Goal: Communication & Community: Answer question/provide support

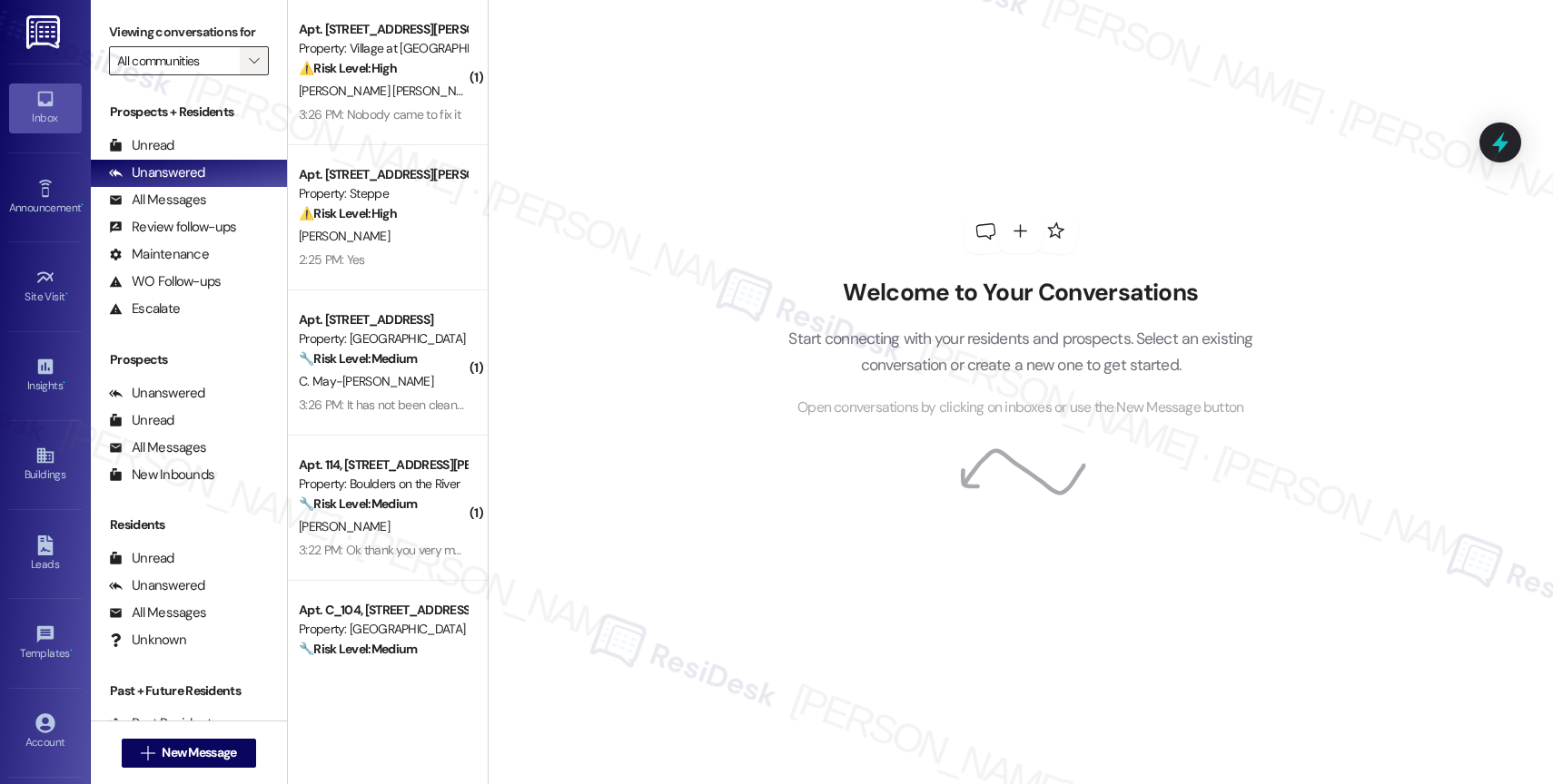
click at [249, 68] on icon "" at bounding box center [254, 61] width 10 height 15
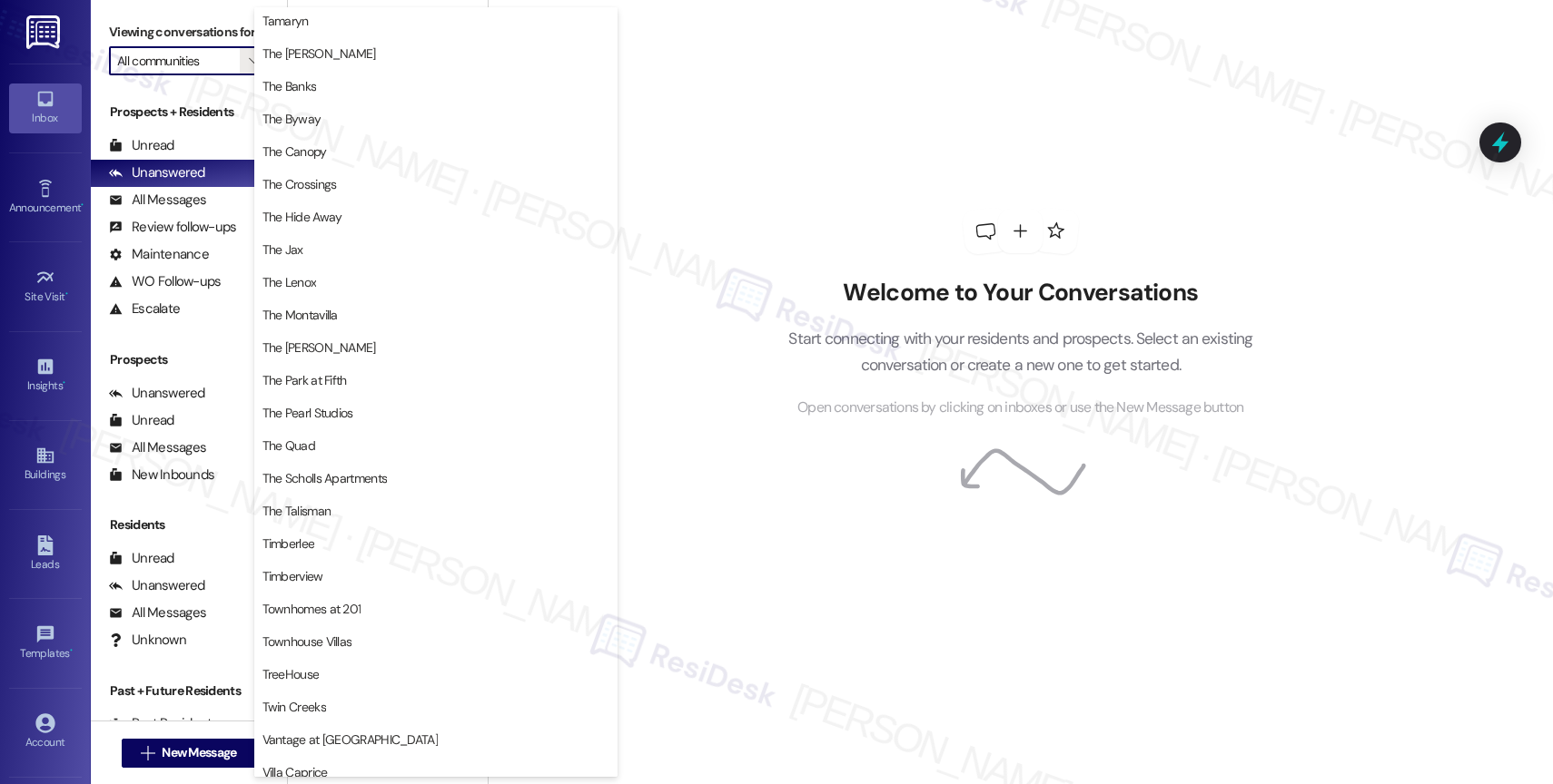
scroll to position [3349, 0]
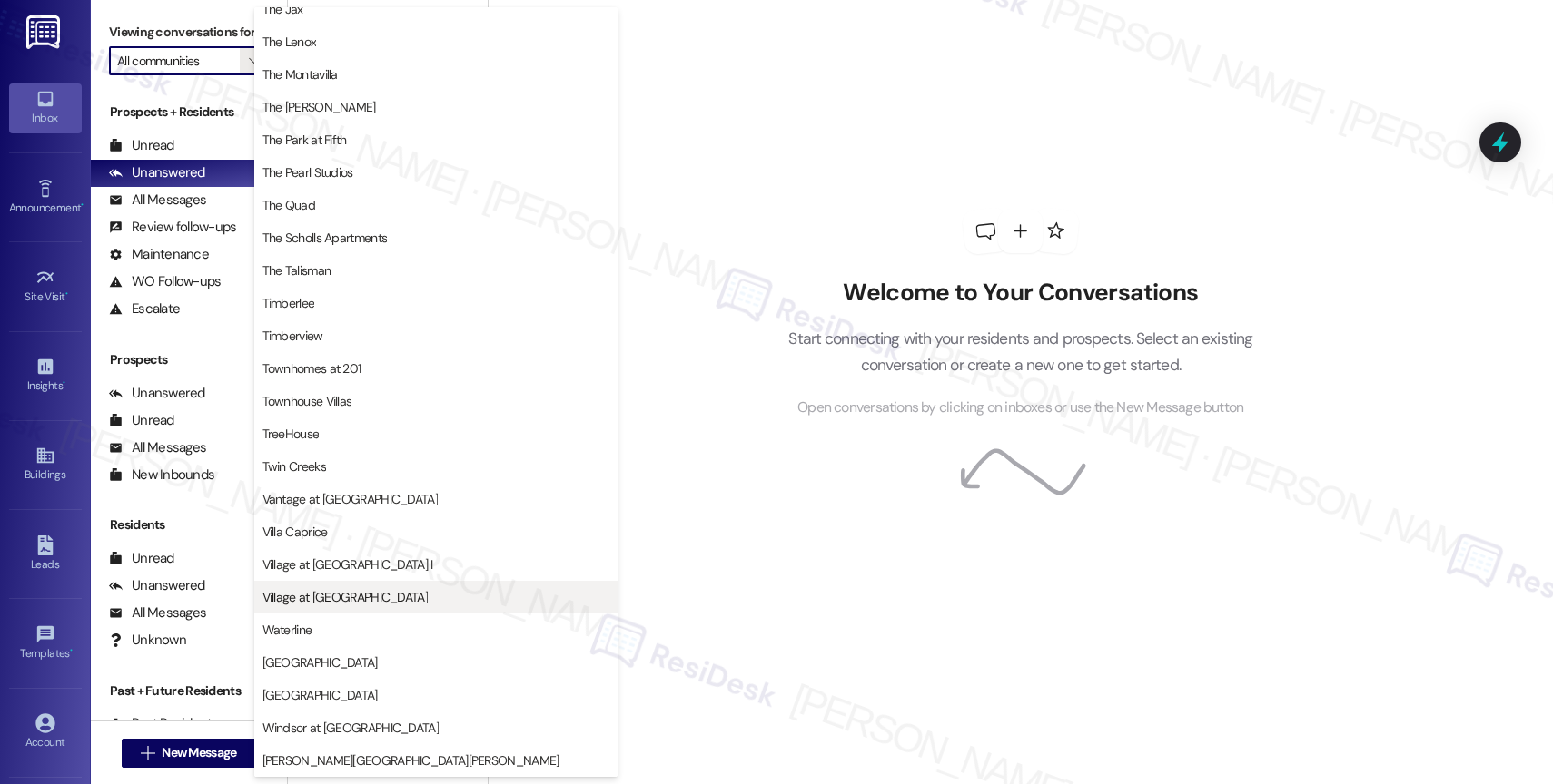
click at [339, 601] on span "Village at [GEOGRAPHIC_DATA]" at bounding box center [344, 597] width 165 height 19
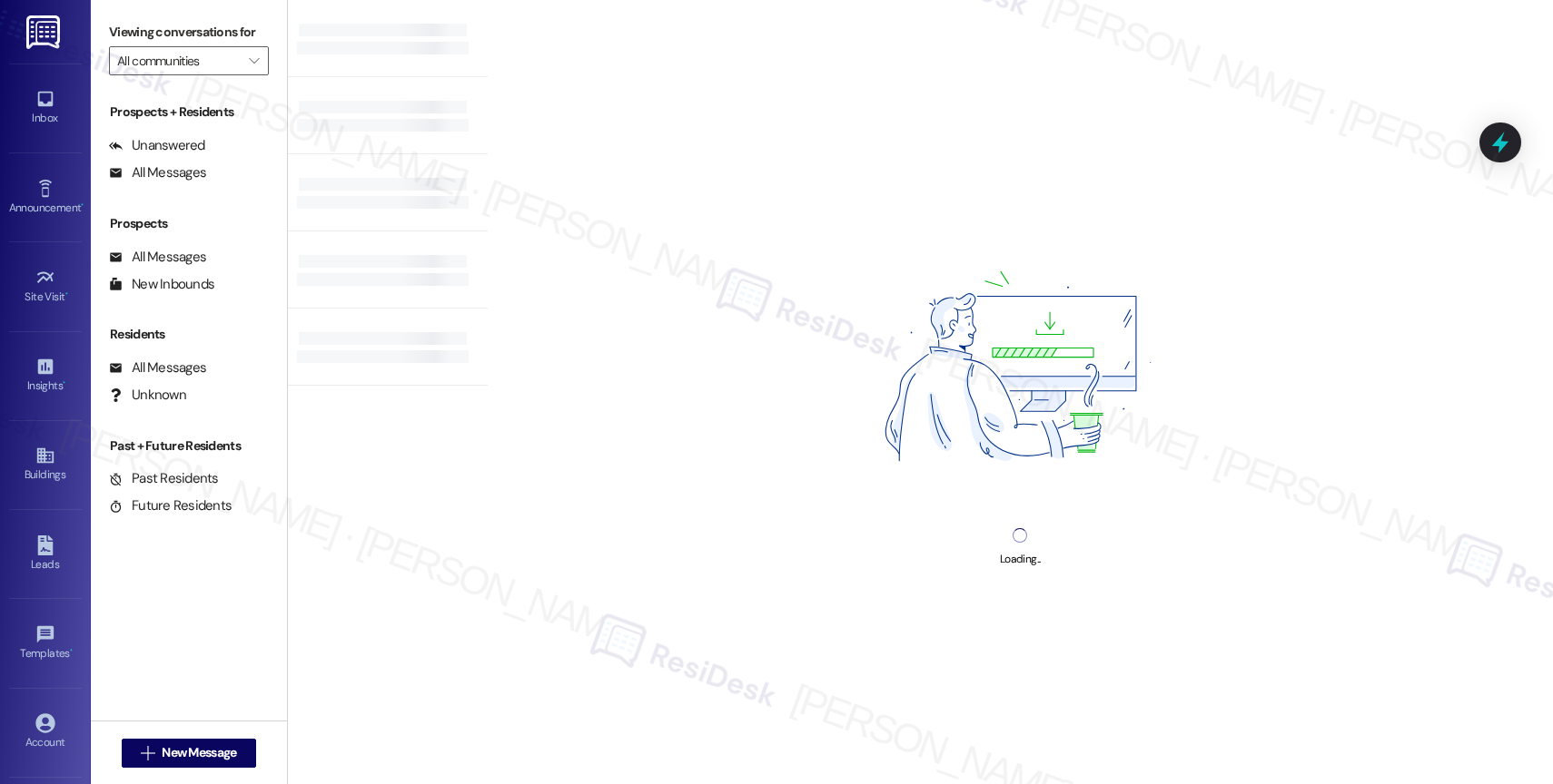
type input "Village at [GEOGRAPHIC_DATA]"
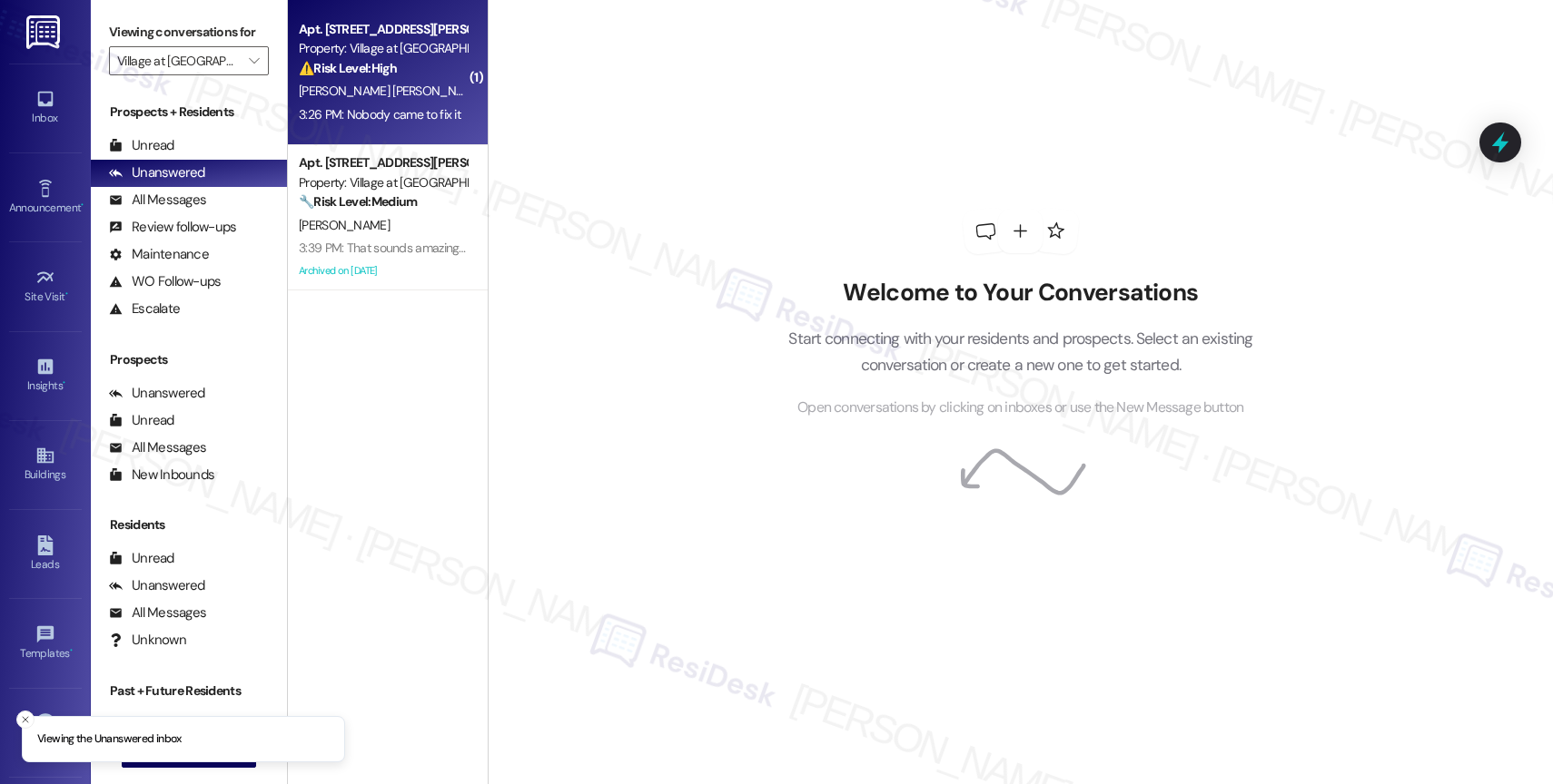
click at [373, 77] on div "⚠️ Risk Level: High The resident indicates that a previously submitted work ord…" at bounding box center [382, 68] width 168 height 19
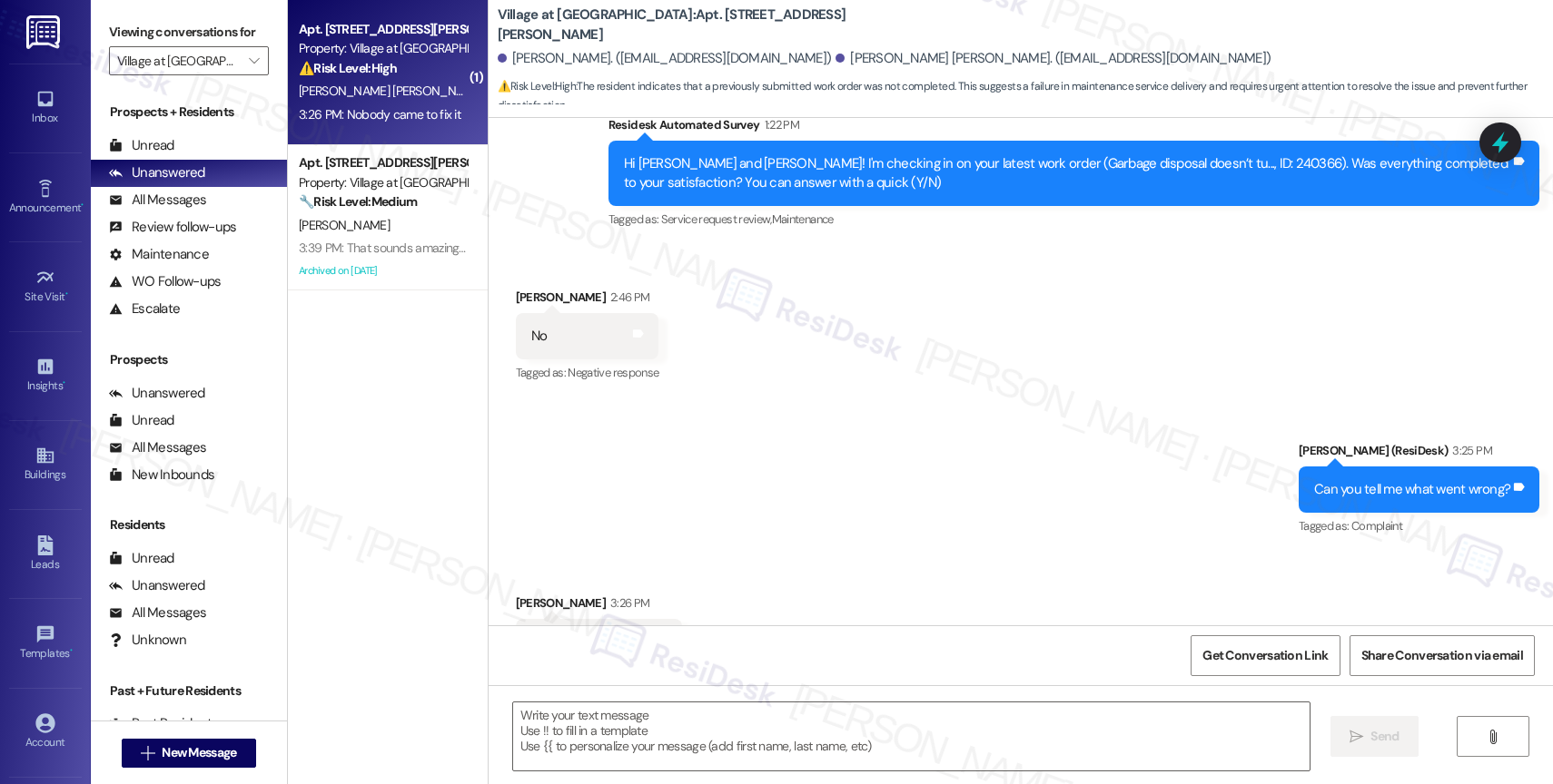
scroll to position [591, 0]
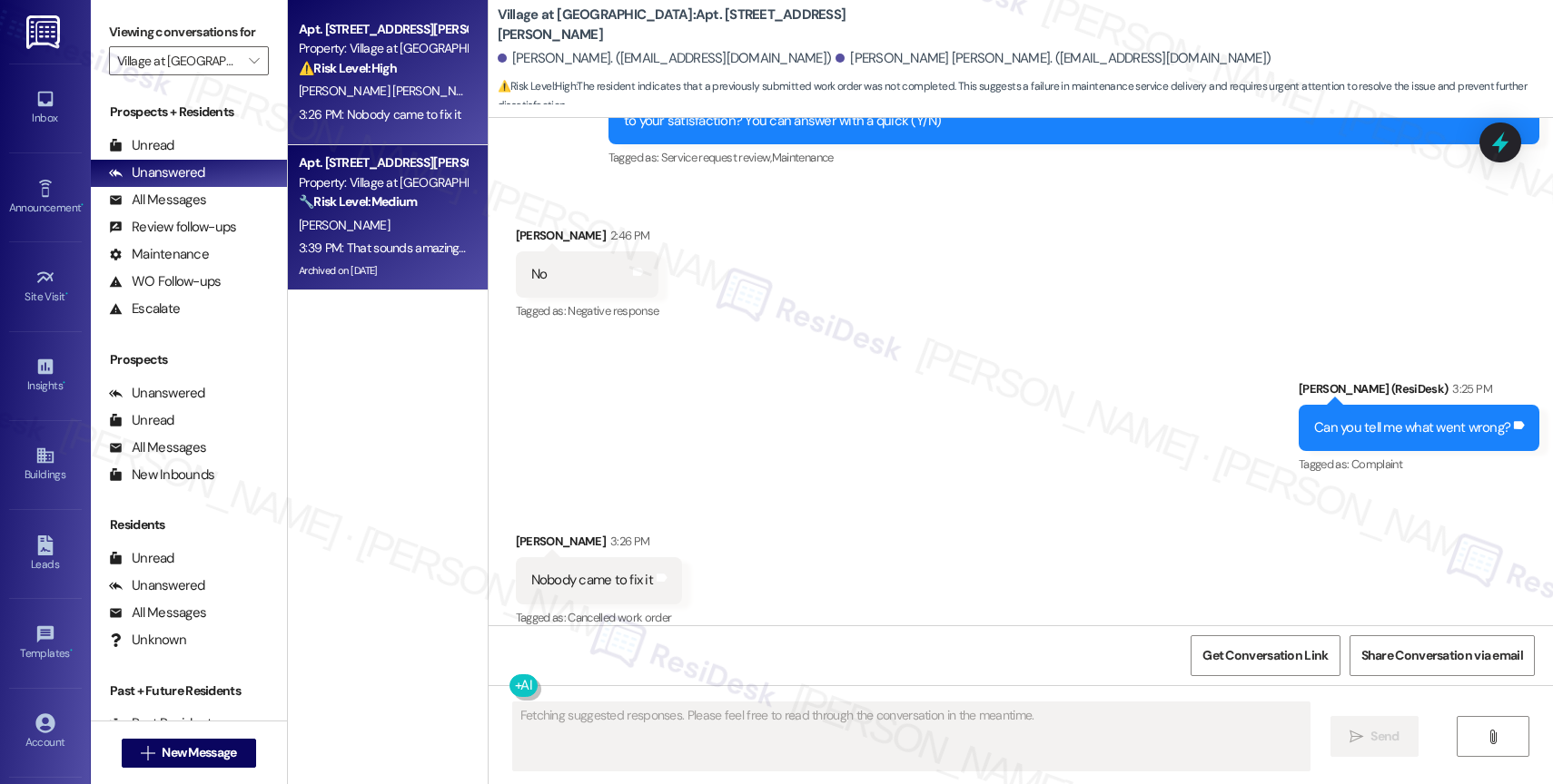
click at [385, 249] on div "3:39 PM: That sounds amazing! I’m so glad to hear you were pleased with how mai…" at bounding box center [1061, 248] width 1525 height 17
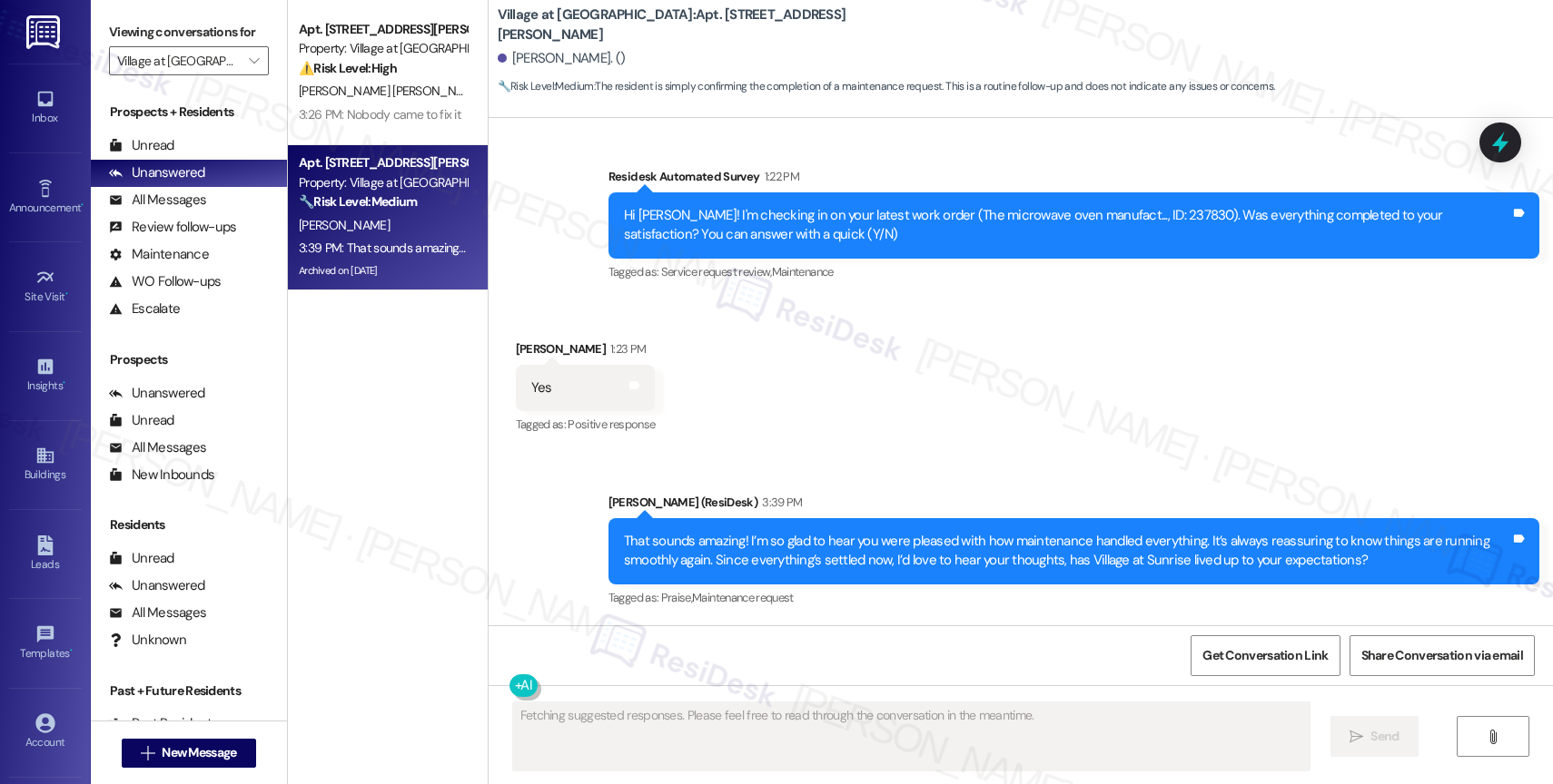
scroll to position [12525, 0]
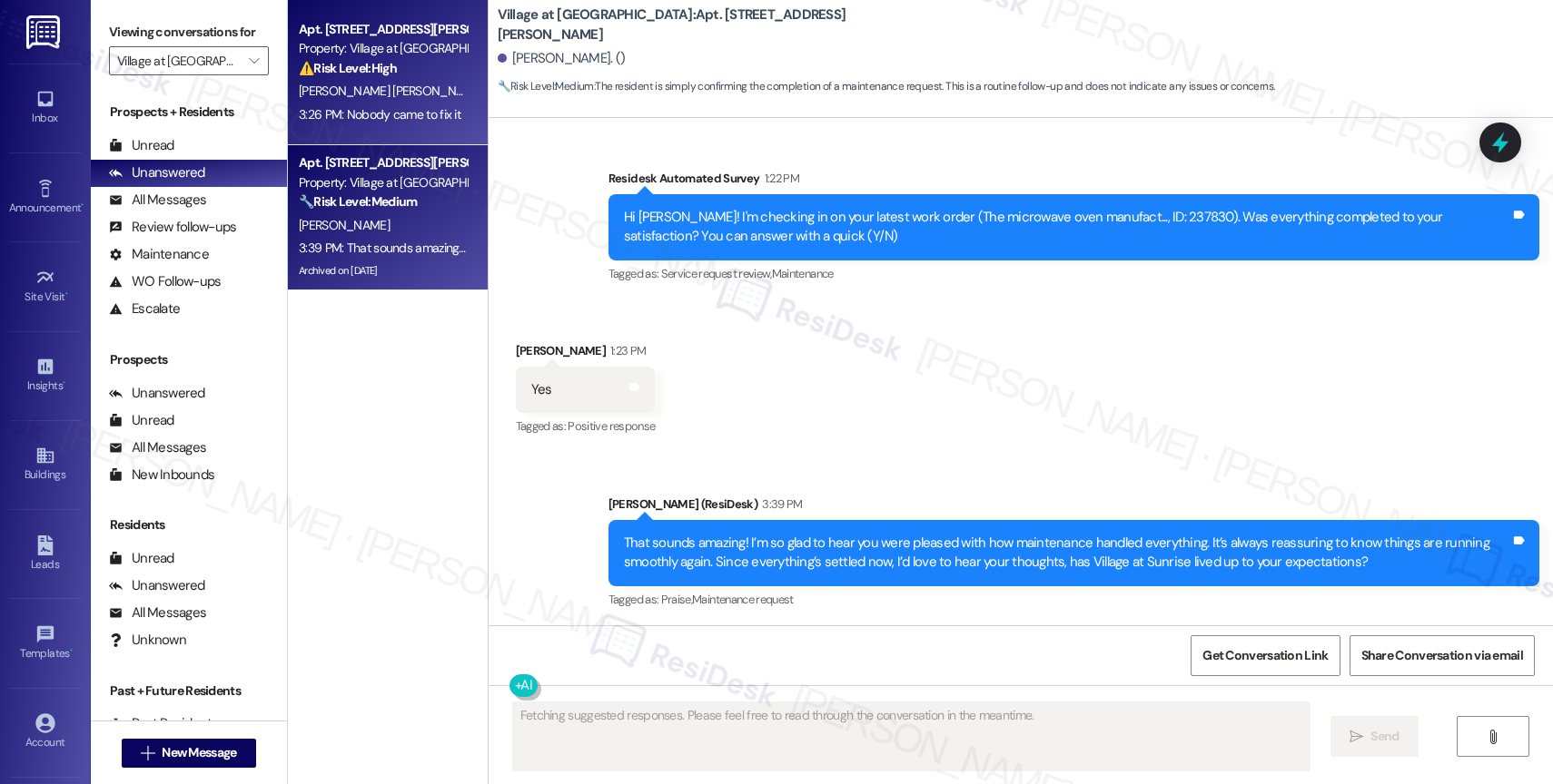
click at [360, 70] on strong "⚠️ Risk Level: High" at bounding box center [348, 68] width 98 height 17
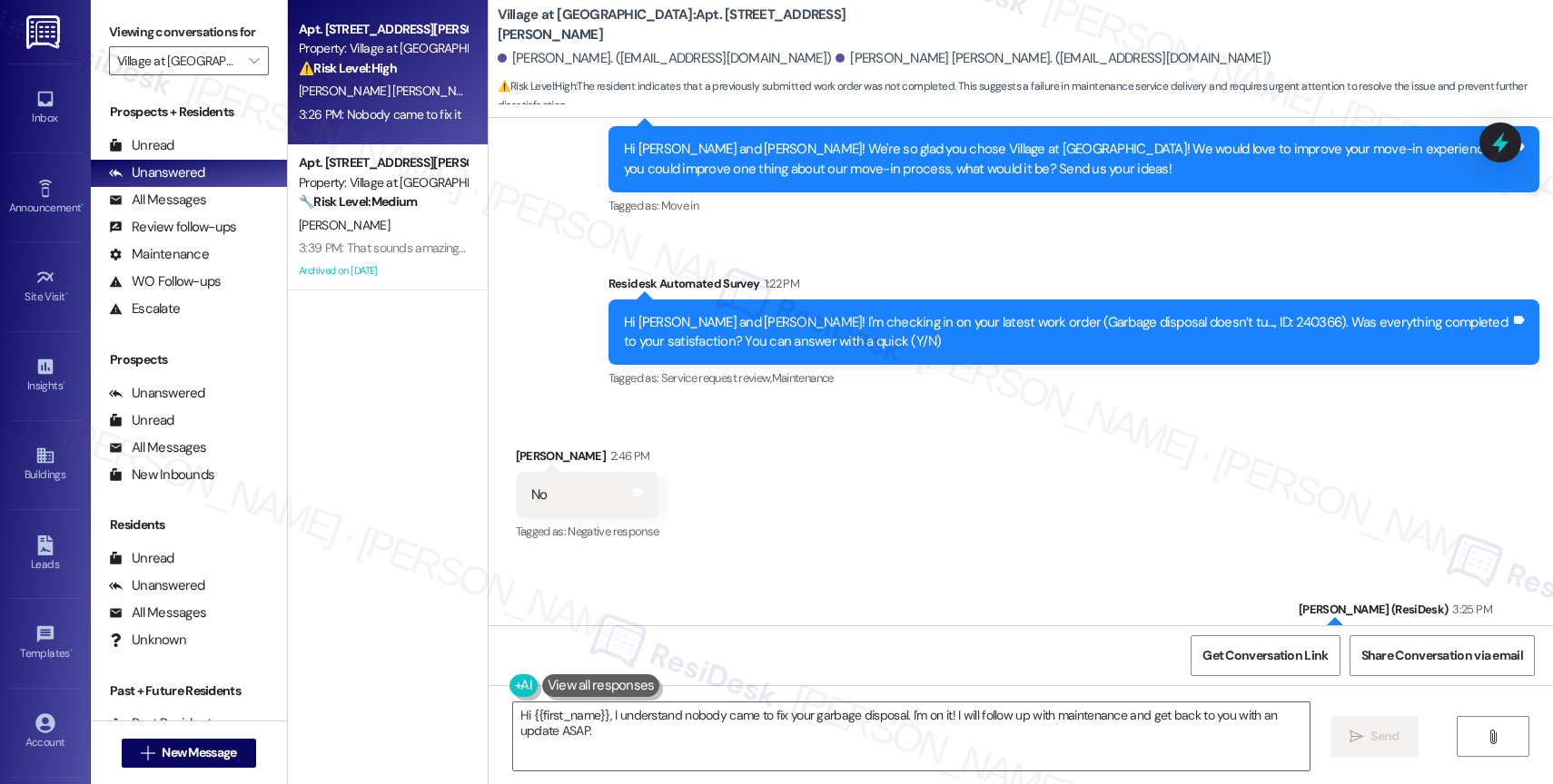
scroll to position [592, 0]
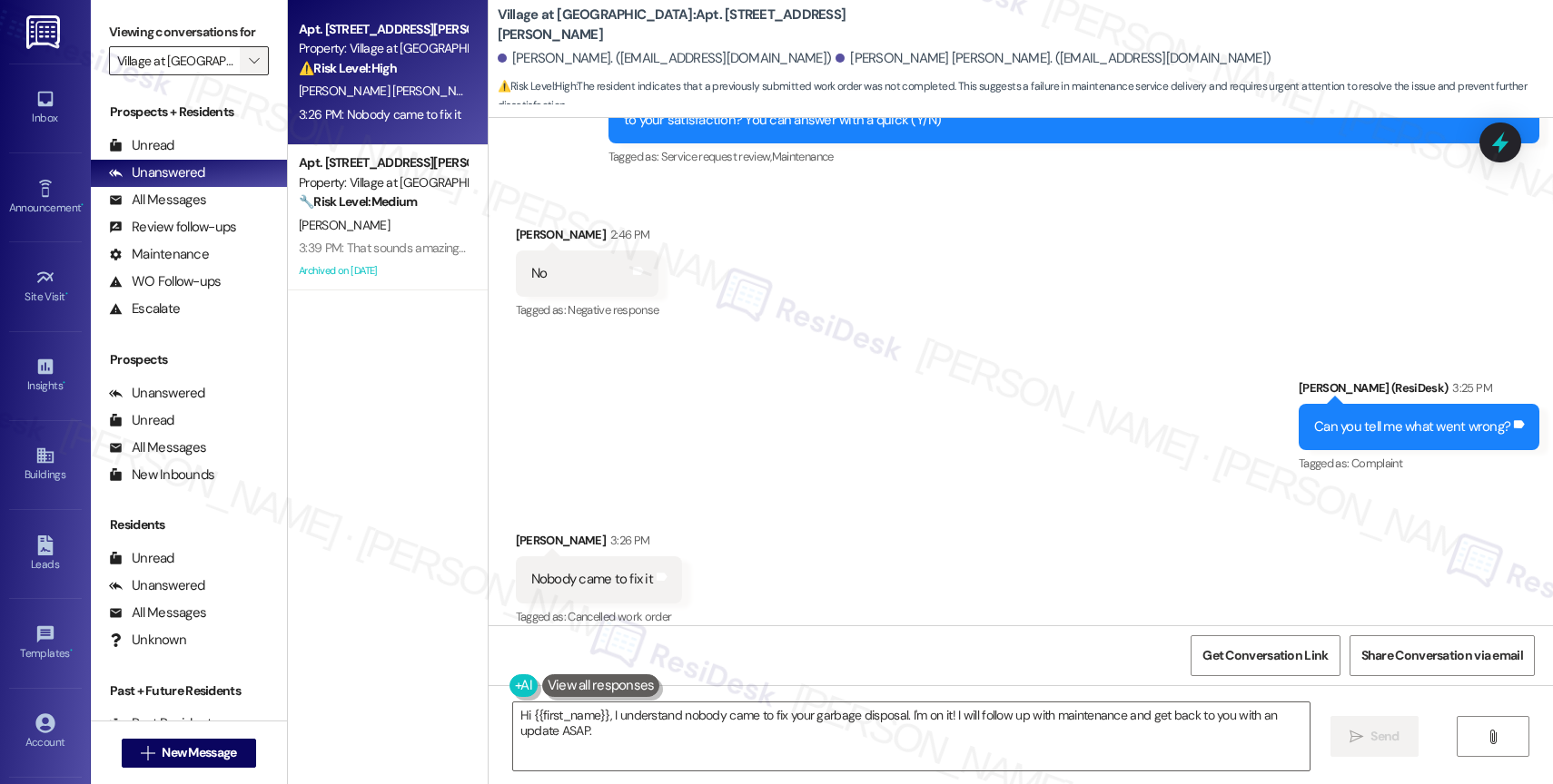
click at [245, 75] on span "" at bounding box center [254, 60] width 18 height 29
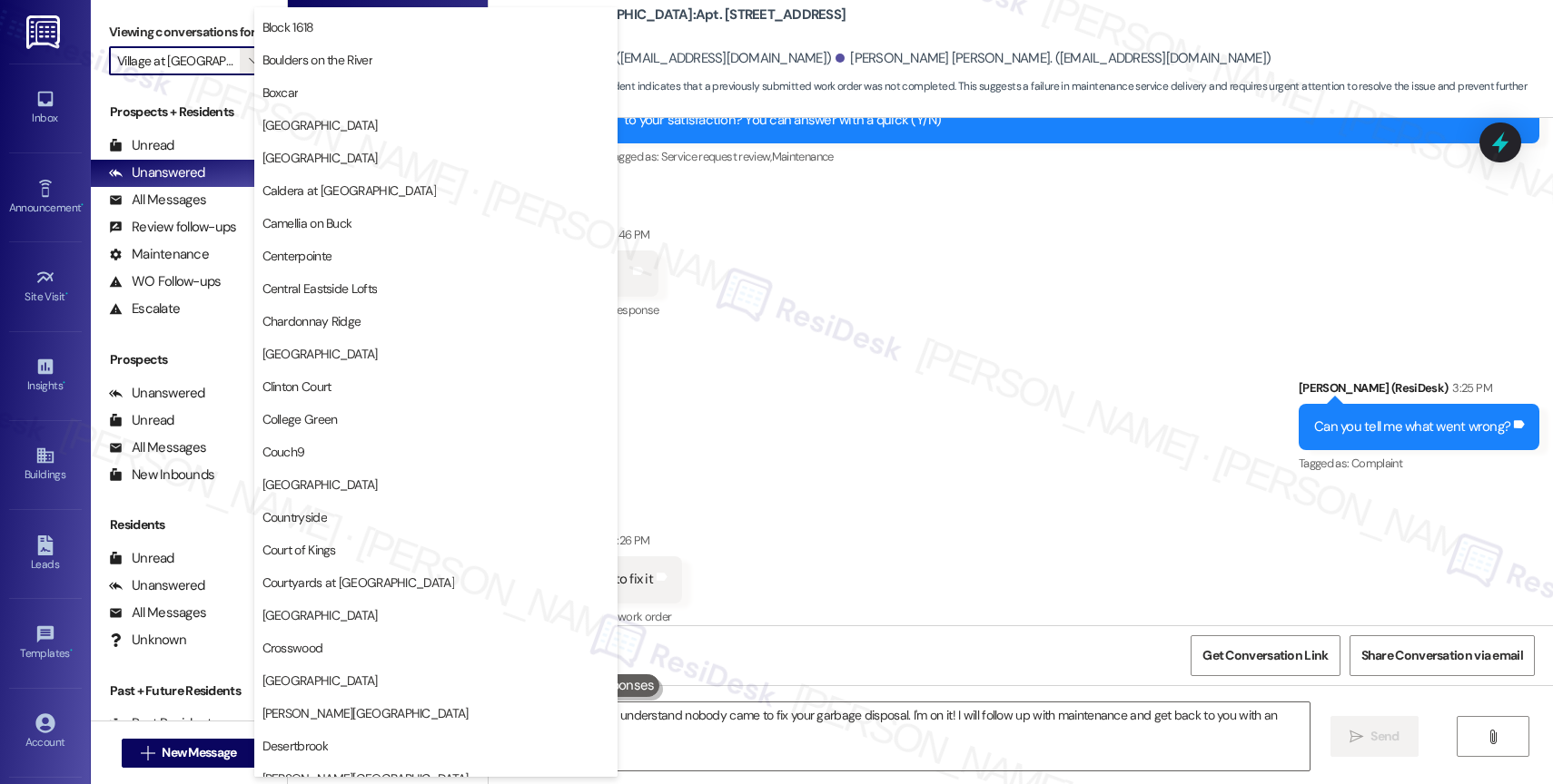
scroll to position [0, 0]
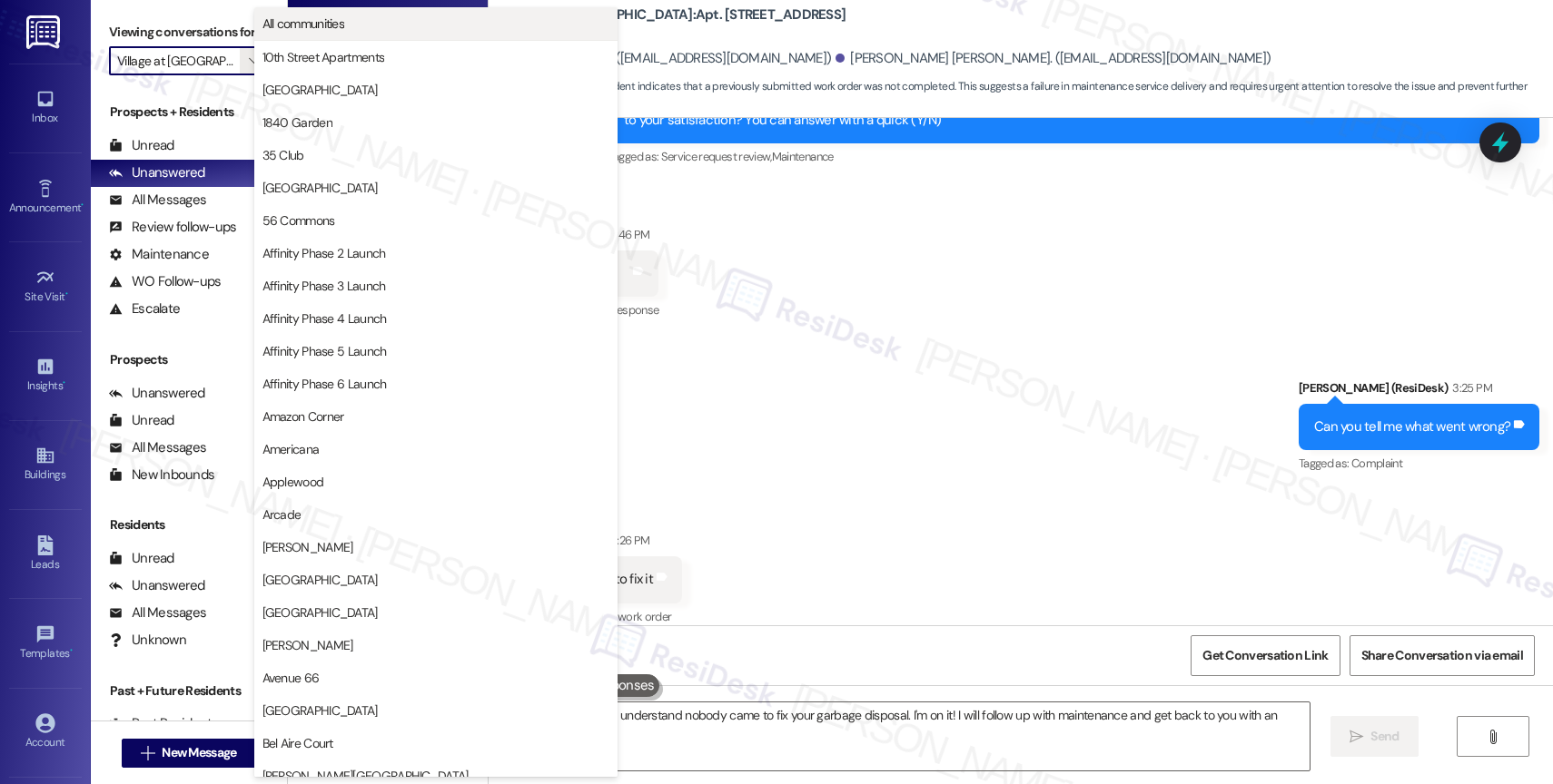
click at [369, 25] on span "All communities" at bounding box center [435, 24] width 347 height 19
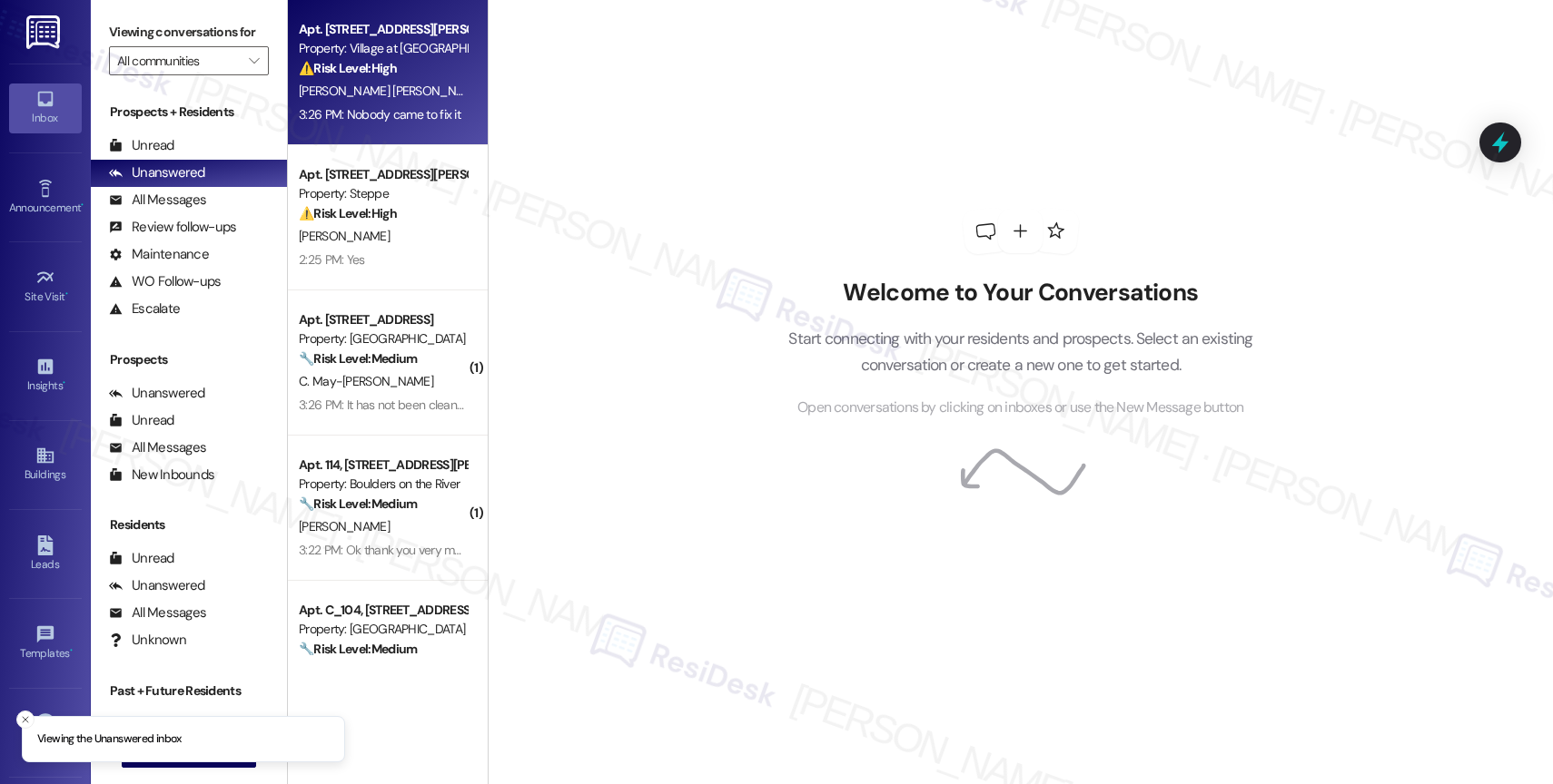
click at [488, 83] on span "[PERSON_NAME]" at bounding box center [533, 91] width 91 height 17
